Goal: Information Seeking & Learning: Find specific page/section

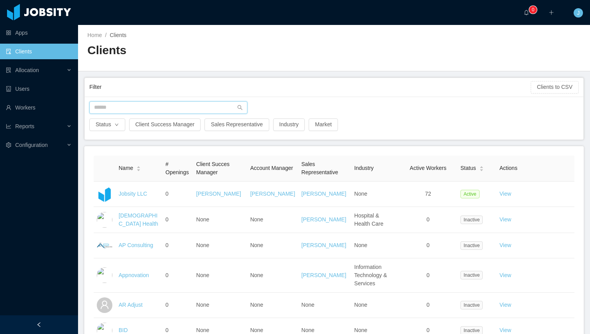
click at [108, 111] on input "text" at bounding box center [168, 107] width 158 height 12
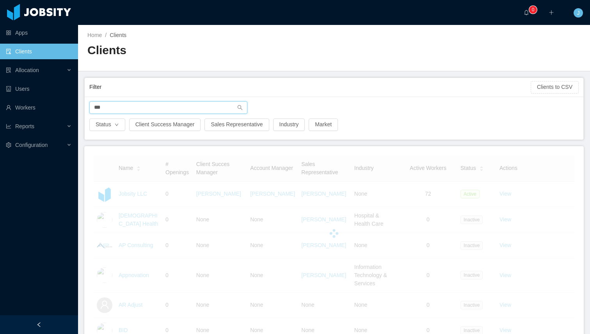
type input "***"
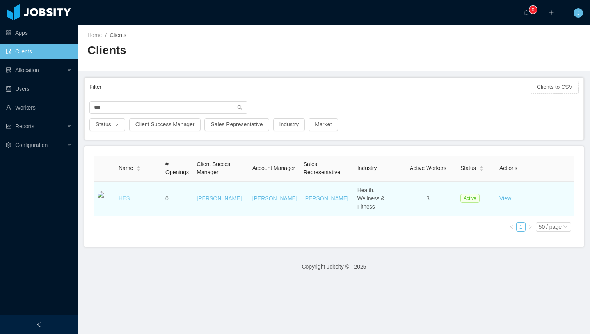
click at [126, 195] on link "HES" at bounding box center [124, 198] width 11 height 6
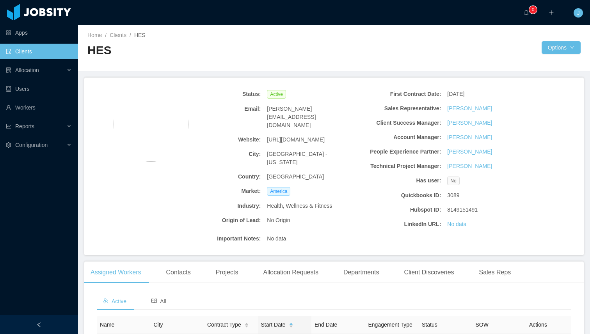
drag, startPoint x: 297, startPoint y: 126, endPoint x: 267, endPoint y: 124, distance: 30.1
click at [267, 133] on div "[URL][DOMAIN_NAME]" at bounding box center [309, 140] width 90 height 14
copy span "[URL][DOMAIN_NAME]"
click at [36, 99] on ul "Apps Clients Allocation Users Workers Reports Configuration" at bounding box center [39, 88] width 78 height 131
click at [37, 110] on link "Workers" at bounding box center [39, 108] width 66 height 16
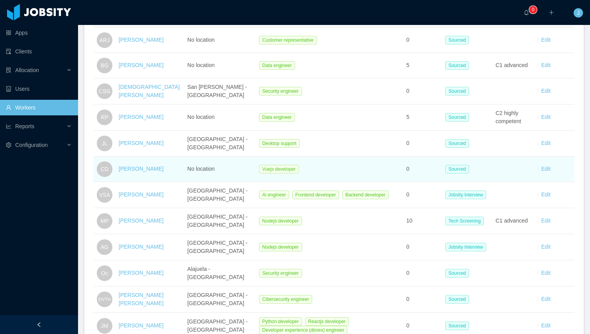
scroll to position [149, 0]
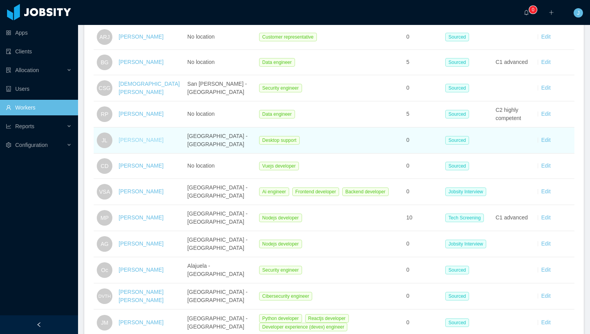
click at [139, 138] on link "[PERSON_NAME]" at bounding box center [141, 140] width 45 height 6
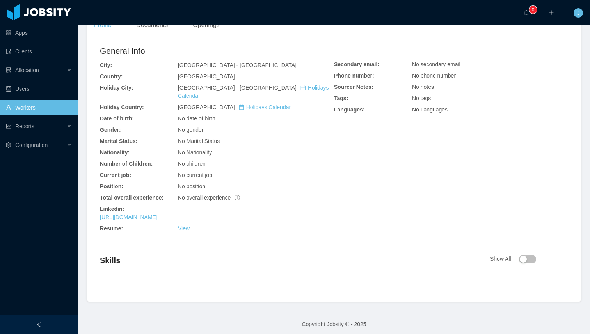
scroll to position [156, 0]
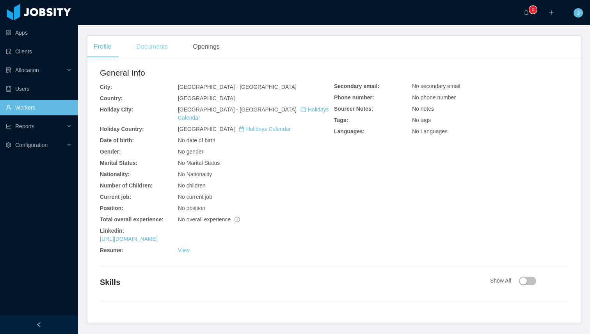
click at [159, 52] on div "Documents" at bounding box center [152, 47] width 44 height 22
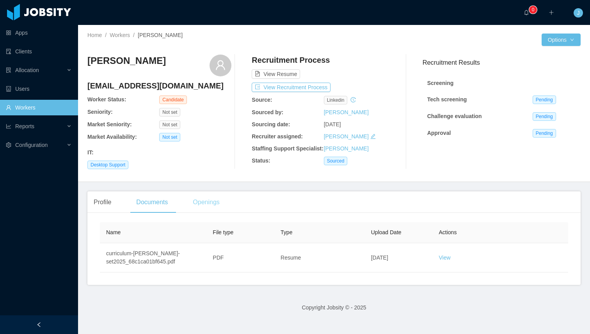
click at [206, 213] on div "Openings" at bounding box center [205, 202] width 39 height 22
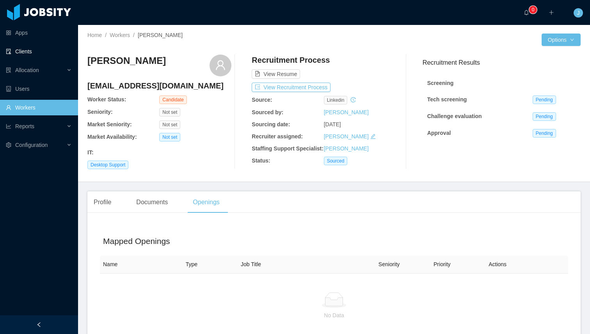
click at [8, 57] on link "Clients" at bounding box center [39, 52] width 66 height 16
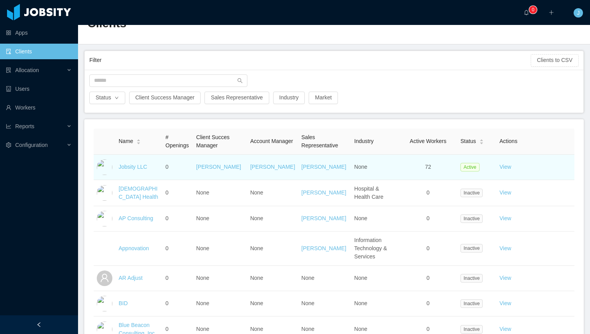
scroll to position [29, 0]
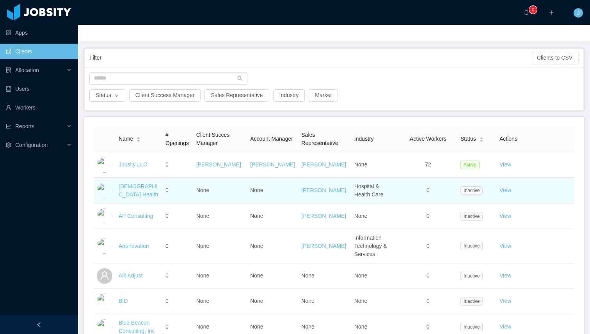
click at [151, 204] on td "[DEMOGRAPHIC_DATA] Health" at bounding box center [138, 191] width 47 height 26
click at [126, 193] on link "[DEMOGRAPHIC_DATA] Health" at bounding box center [138, 190] width 39 height 14
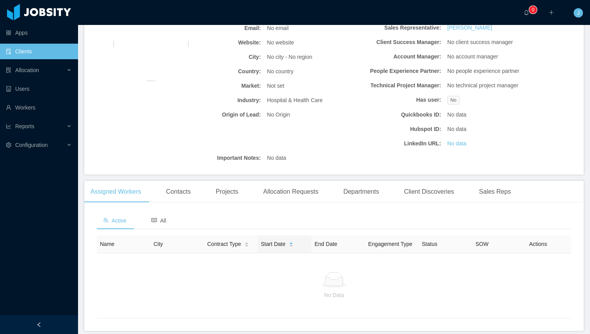
scroll to position [119, 0]
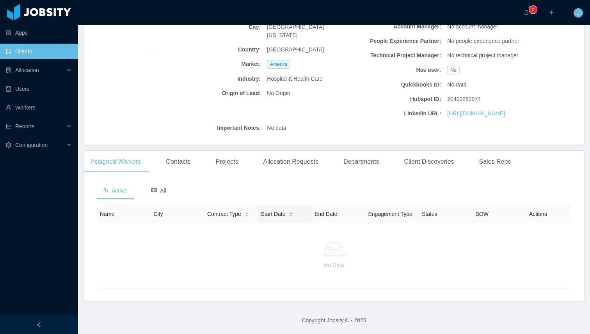
click at [19, 56] on link "Clients" at bounding box center [39, 52] width 66 height 16
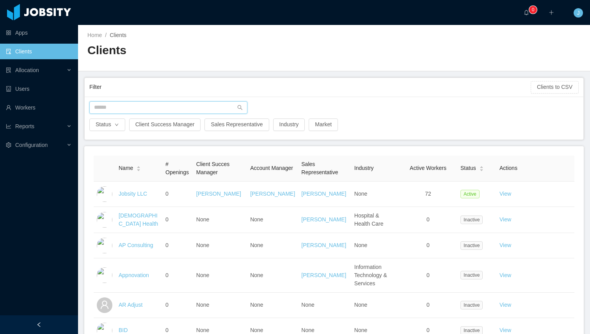
click at [120, 104] on input "text" at bounding box center [168, 107] width 158 height 12
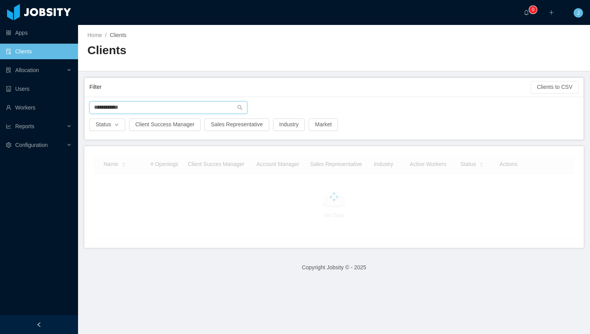
type input "**********"
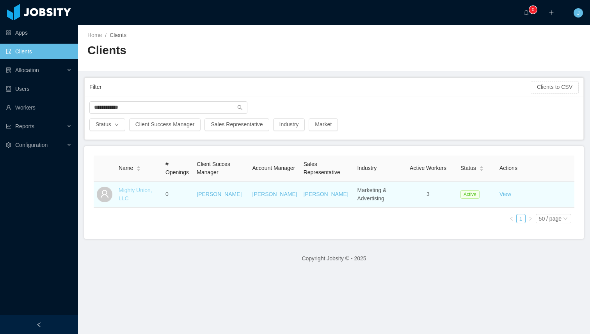
click at [128, 189] on link "Mighty Union, LLC" at bounding box center [136, 194] width 34 height 14
